Goal: Information Seeking & Learning: Find specific fact

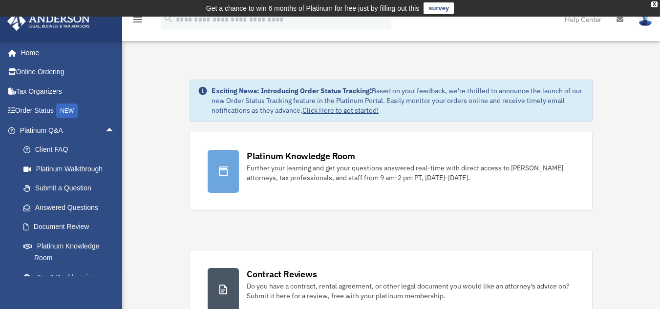
click at [106, 132] on span "arrow_drop_up" at bounding box center [115, 131] width 20 height 20
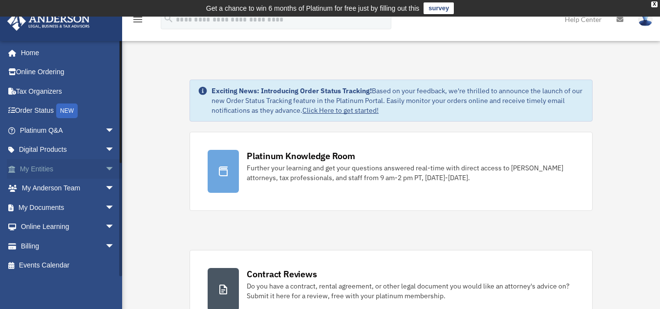
click at [105, 166] on span "arrow_drop_down" at bounding box center [115, 169] width 20 height 20
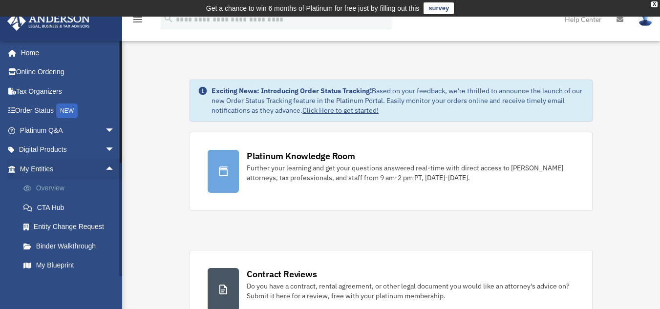
click at [50, 185] on link "Overview" at bounding box center [72, 189] width 116 height 20
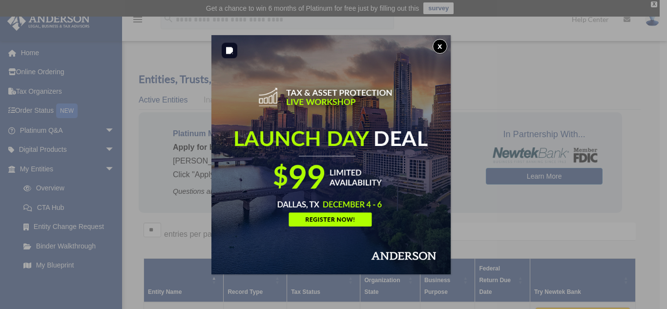
click at [444, 47] on button "x" at bounding box center [440, 46] width 15 height 15
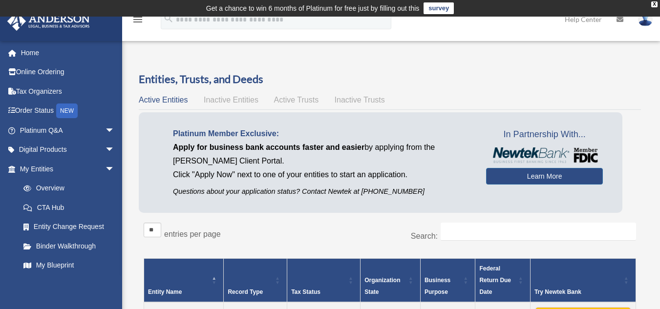
click at [607, 76] on h3 "Entities, Trusts, and Deeds" at bounding box center [390, 79] width 502 height 15
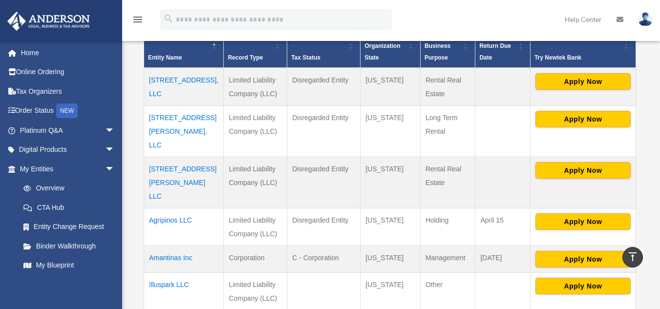
scroll to position [254, 0]
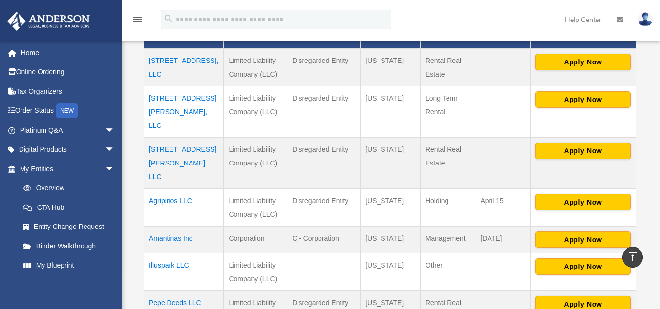
click at [172, 227] on td "Amantinas Inc" at bounding box center [184, 240] width 80 height 27
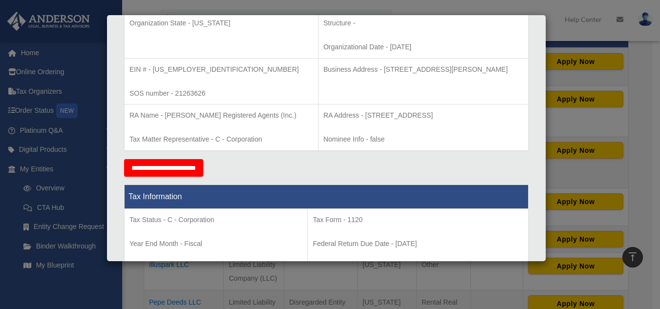
scroll to position [157, 0]
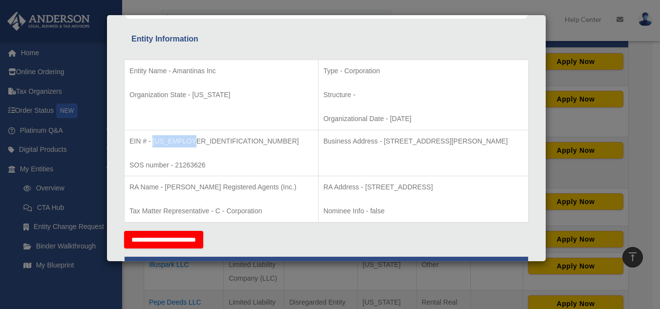
drag, startPoint x: 152, startPoint y: 140, endPoint x: 196, endPoint y: 144, distance: 44.1
click at [196, 144] on p "EIN # - [US_EMPLOYER_IDENTIFICATION_NUMBER]" at bounding box center [221, 141] width 184 height 12
copy p "[US_EMPLOYER_IDENTIFICATION_NUMBER]"
click at [376, 145] on p "Business Address - [STREET_ADDRESS][PERSON_NAME]" at bounding box center [423, 141] width 200 height 12
drag, startPoint x: 165, startPoint y: 188, endPoint x: 254, endPoint y: 185, distance: 89.0
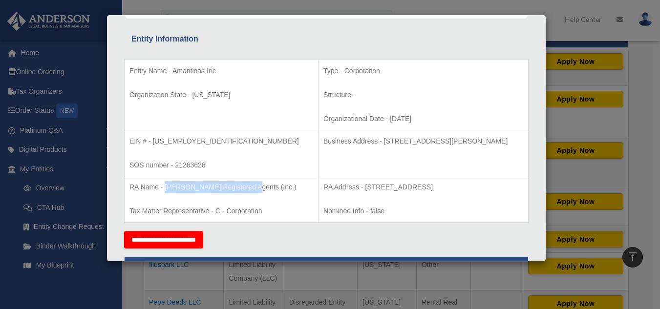
click at [254, 185] on p "RA Name - [PERSON_NAME] Registered Agents (Inc.)" at bounding box center [221, 187] width 184 height 12
copy p "Anderson Registered Agents"
click at [253, 185] on p "RA Name - [PERSON_NAME] Registered Agents (Inc.)" at bounding box center [221, 187] width 184 height 12
click at [173, 185] on p "RA Name - [PERSON_NAME] Registered Agents (Inc.)" at bounding box center [221, 187] width 184 height 12
click at [166, 186] on p "RA Name - [PERSON_NAME] Registered Agents (Inc.)" at bounding box center [221, 187] width 184 height 12
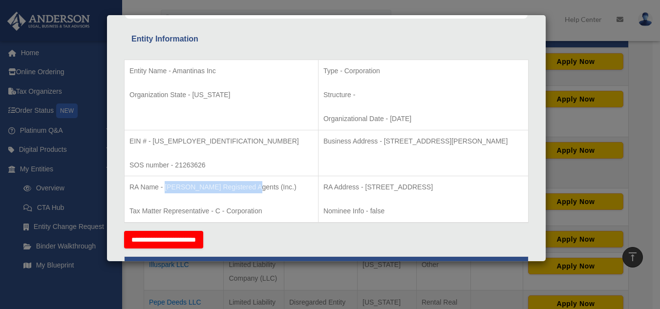
drag, startPoint x: 165, startPoint y: 186, endPoint x: 238, endPoint y: 187, distance: 73.3
click at [238, 187] on p "RA Name - [PERSON_NAME] Registered Agents (Inc.)" at bounding box center [221, 187] width 184 height 12
click at [324, 191] on p "RA Address - [STREET_ADDRESS]" at bounding box center [423, 187] width 200 height 12
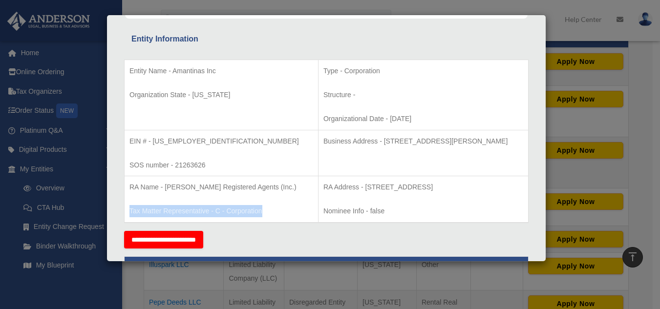
drag, startPoint x: 130, startPoint y: 222, endPoint x: 262, endPoint y: 216, distance: 131.6
click at [262, 216] on td "RA Name - Anderson Registered Agents (Inc.) Tax Matter Representative - C - Cor…" at bounding box center [222, 199] width 194 height 46
copy p "Tax Matter Representative - C - Corporation"
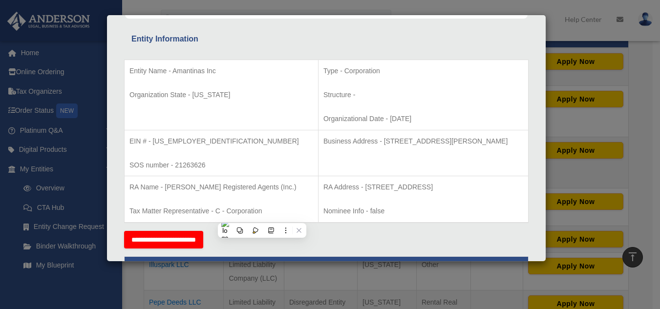
click at [421, 193] on p "RA Address - [STREET_ADDRESS]" at bounding box center [423, 187] width 200 height 12
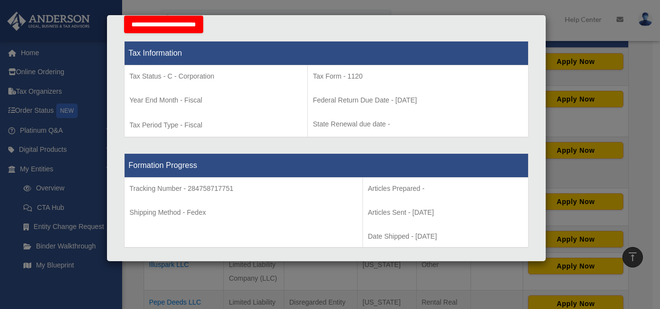
scroll to position [200, 0]
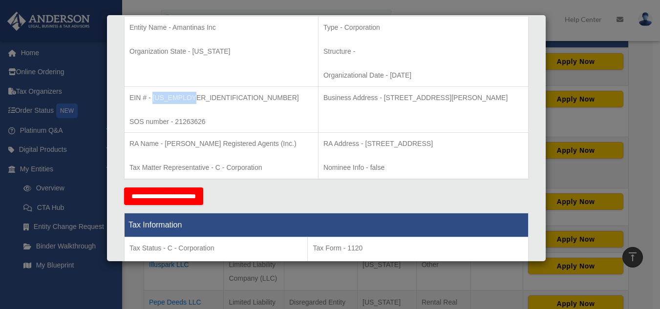
drag, startPoint x: 154, startPoint y: 97, endPoint x: 189, endPoint y: 95, distance: 34.7
click at [189, 95] on p "EIN # - [US_EMPLOYER_IDENTIFICATION_NUMBER]" at bounding box center [221, 98] width 184 height 12
copy p "[US_EMPLOYER_IDENTIFICATION_NUMBER]"
click at [219, 121] on p "SOS number - 21263626" at bounding box center [221, 122] width 184 height 12
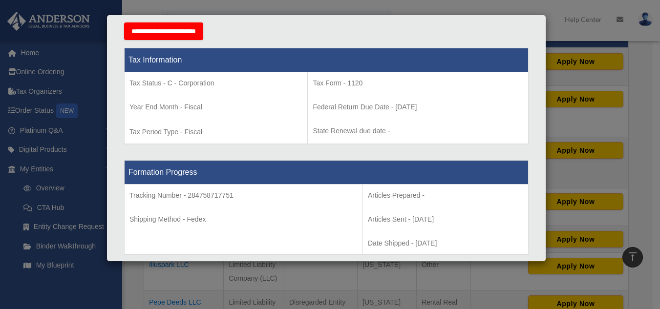
scroll to position [364, 0]
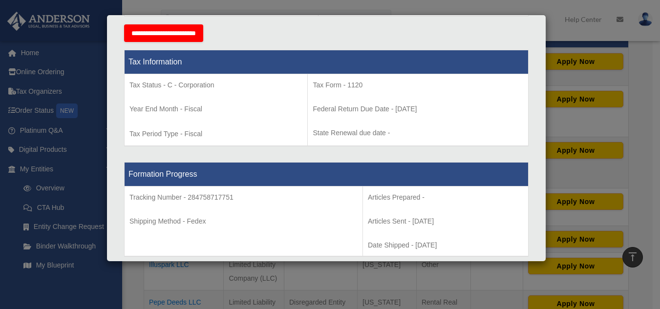
click at [565, 25] on div "Details × Articles Sent Organizational Date" at bounding box center [330, 154] width 660 height 309
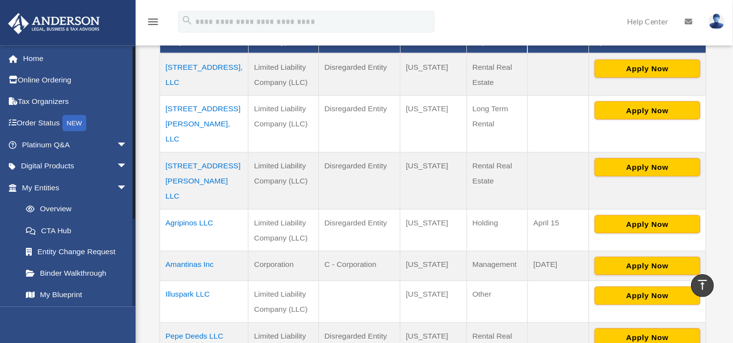
scroll to position [17, 0]
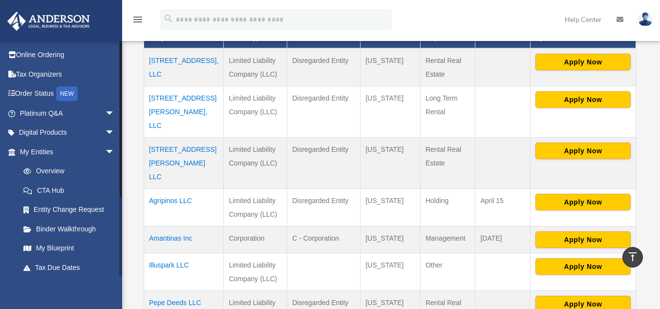
drag, startPoint x: 121, startPoint y: 141, endPoint x: 121, endPoint y: 153, distance: 11.7
click at [121, 153] on div at bounding box center [121, 120] width 2 height 155
click at [108, 113] on span "arrow_drop_down" at bounding box center [115, 114] width 20 height 20
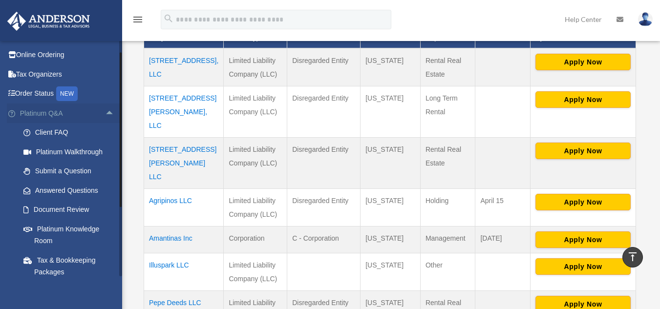
click at [107, 112] on span "arrow_drop_up" at bounding box center [115, 114] width 20 height 20
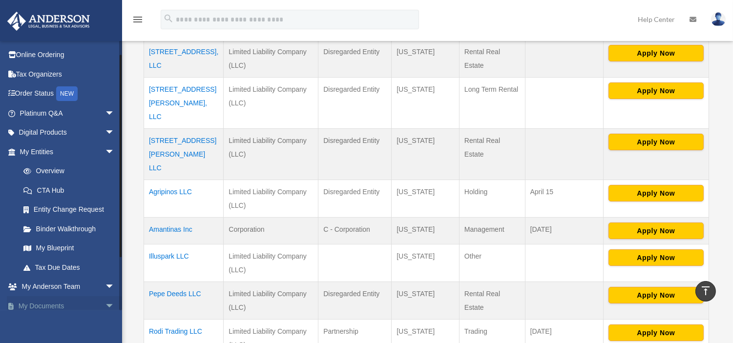
click at [105, 303] on span "arrow_drop_down" at bounding box center [115, 307] width 20 height 20
click at [105, 305] on span "arrow_drop_up" at bounding box center [115, 307] width 20 height 20
click at [106, 301] on span "arrow_drop_down" at bounding box center [115, 307] width 20 height 20
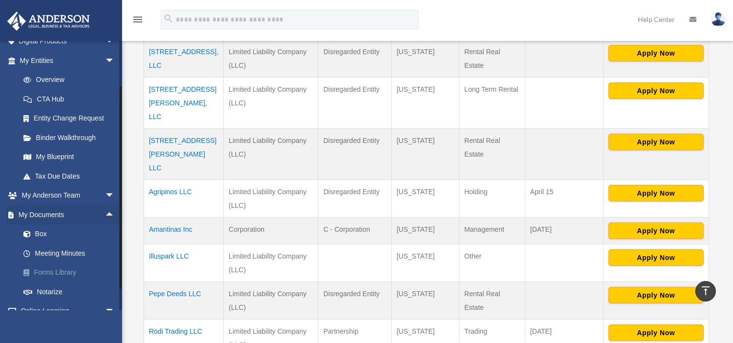
scroll to position [120, 0]
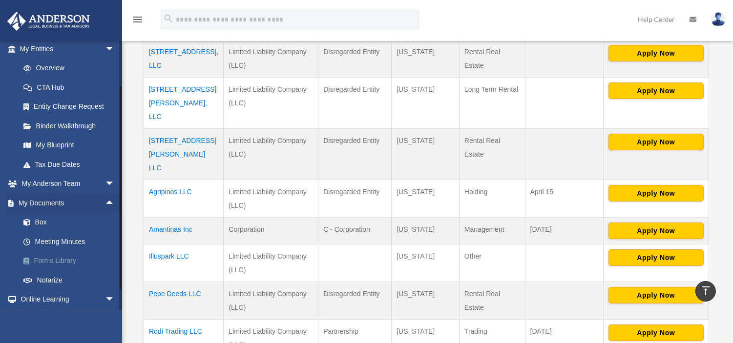
drag, startPoint x: 119, startPoint y: 220, endPoint x: 117, endPoint y: 257, distance: 36.7
click at [117, 257] on div "jeffrey11385@gmail.com Sign Out jeffrey@amantinas.com Home Online Ordering Tax …" at bounding box center [61, 176] width 122 height 270
click at [42, 225] on link "Box" at bounding box center [72, 223] width 116 height 20
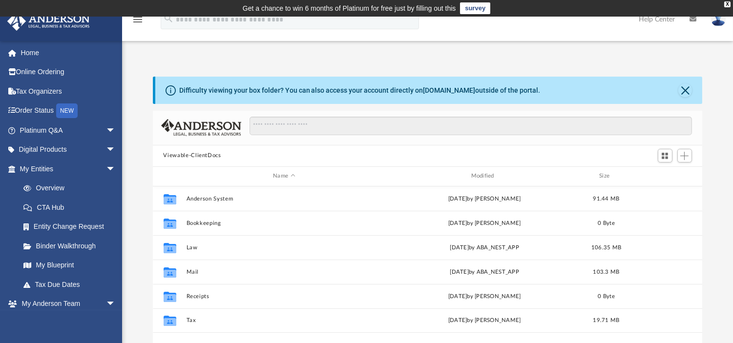
scroll to position [213, 542]
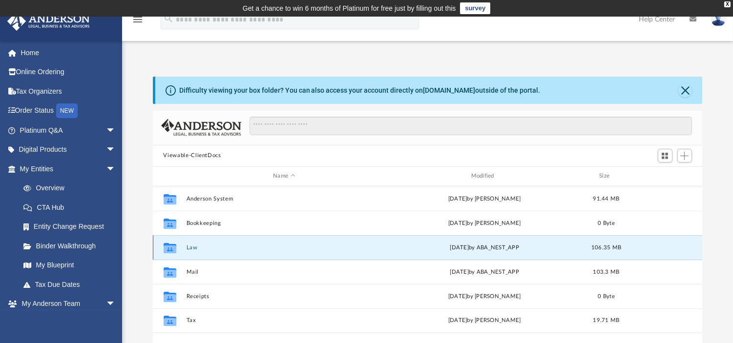
click at [192, 247] on button "Law" at bounding box center [284, 247] width 196 height 6
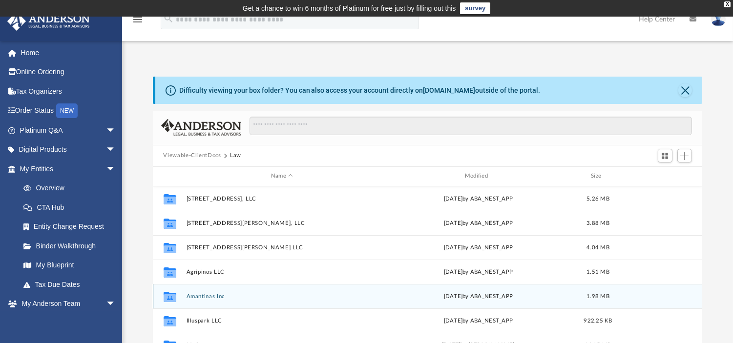
click at [191, 299] on button "Amantinas Inc" at bounding box center [282, 296] width 192 height 6
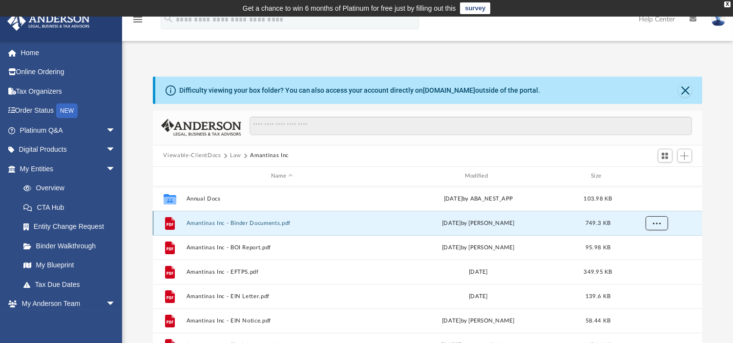
click at [665, 223] on button "More options" at bounding box center [656, 223] width 22 height 15
click at [648, 259] on li "Download" at bounding box center [649, 259] width 28 height 10
click at [655, 226] on button "More options" at bounding box center [656, 223] width 22 height 15
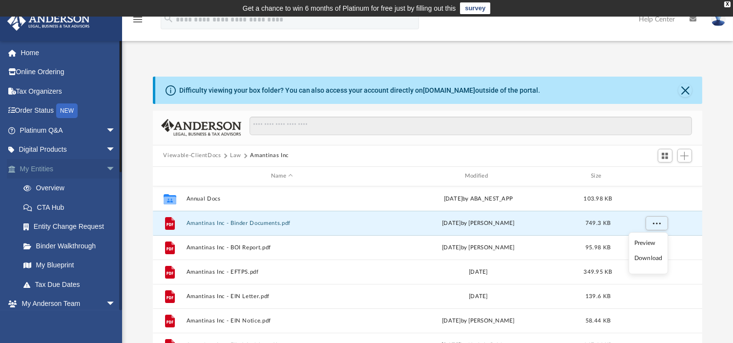
click at [106, 167] on span "arrow_drop_down" at bounding box center [116, 169] width 20 height 20
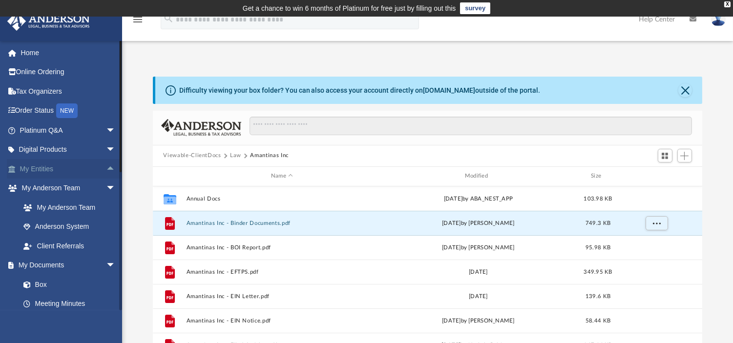
click at [48, 165] on link "My Entities arrow_drop_up" at bounding box center [69, 169] width 124 height 20
click at [40, 165] on link "My Entities arrow_drop_up" at bounding box center [69, 169] width 124 height 20
click at [106, 167] on span "arrow_drop_up" at bounding box center [116, 169] width 20 height 20
click at [50, 181] on link "Overview" at bounding box center [72, 189] width 117 height 20
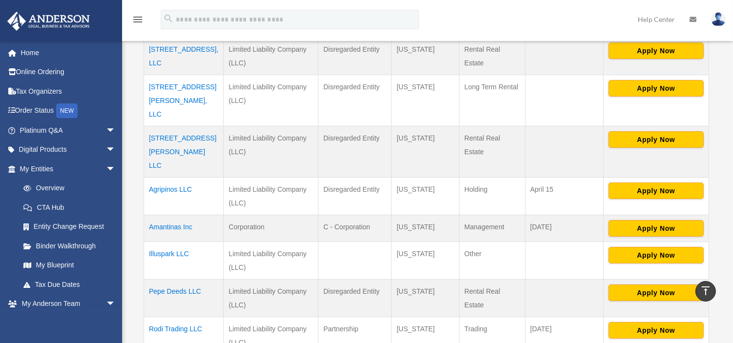
scroll to position [261, 0]
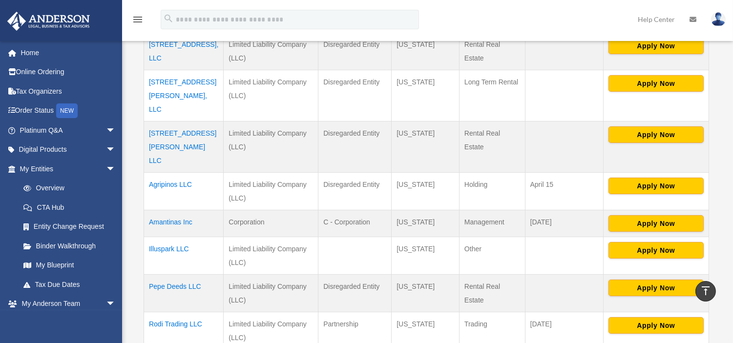
drag, startPoint x: 740, startPoint y: 48, endPoint x: 735, endPoint y: 139, distance: 91.0
click at [733, 139] on html "X Get a chance to win 6 months of Platinum for free just by filling out this su…" at bounding box center [366, 219] width 733 height 961
click at [170, 211] on td "Amantinas Inc" at bounding box center [184, 224] width 80 height 27
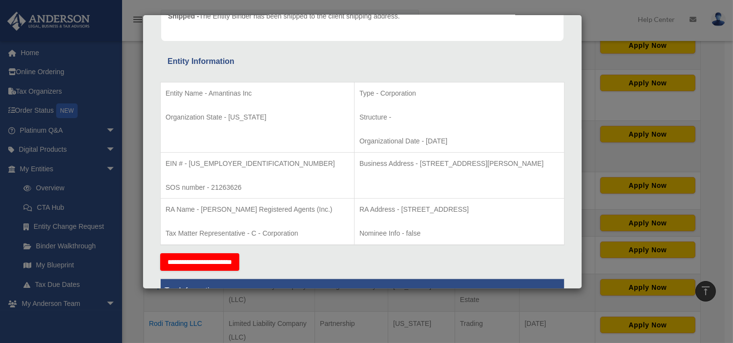
scroll to position [176, 0]
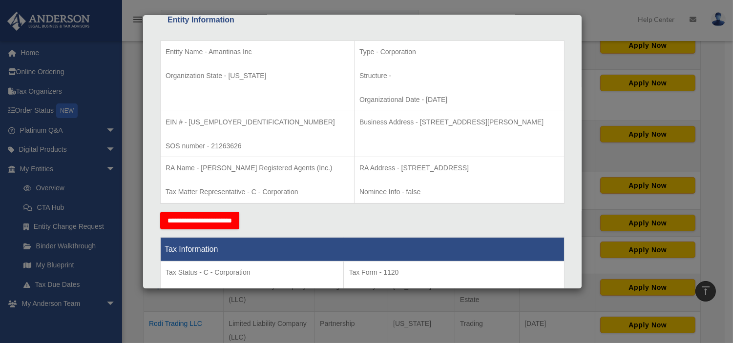
drag, startPoint x: 357, startPoint y: 169, endPoint x: 365, endPoint y: 175, distance: 10.5
click at [365, 174] on p "RA Address - [STREET_ADDRESS]" at bounding box center [460, 168] width 200 height 12
copy p "[STREET_ADDRESS]"
drag, startPoint x: 211, startPoint y: 145, endPoint x: 251, endPoint y: 144, distance: 40.1
click at [251, 144] on p "SOS number - 21263626" at bounding box center [258, 146] width 184 height 12
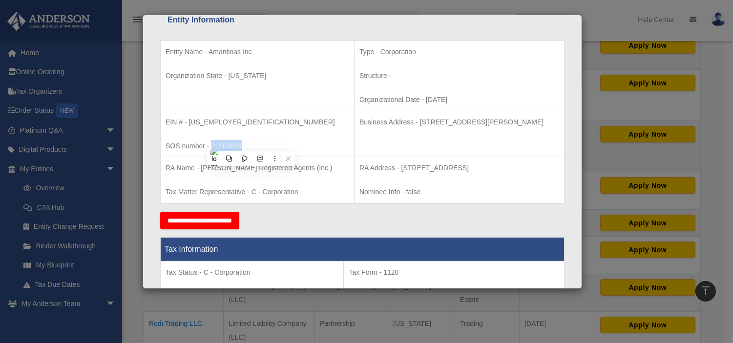
copy p "21263626"
drag, startPoint x: 189, startPoint y: 121, endPoint x: 237, endPoint y: 110, distance: 49.4
click at [237, 111] on td "EIN # - [US_EMPLOYER_IDENTIFICATION_NUMBER] SOS number - 21263626" at bounding box center [258, 134] width 194 height 46
copy p "[US_EMPLOYER_IDENTIFICATION_NUMBER]"
